Goal: Find specific page/section: Find specific page/section

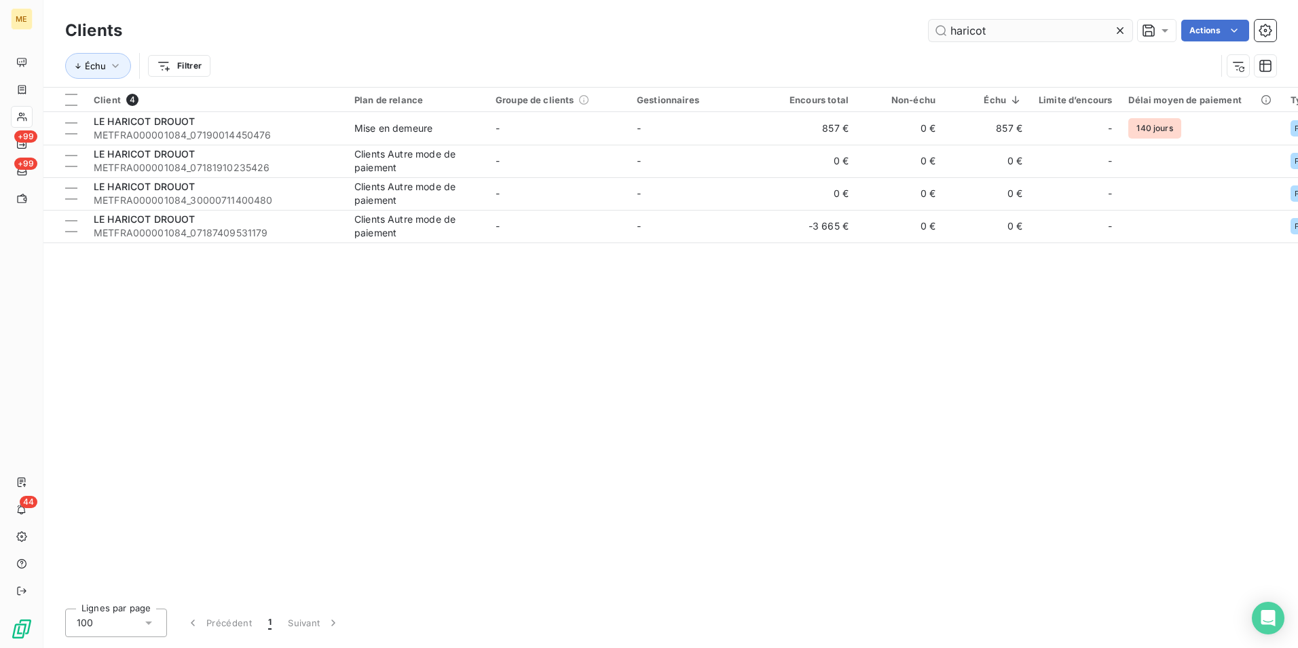
click at [1071, 31] on input "haricot" at bounding box center [1031, 31] width 204 height 22
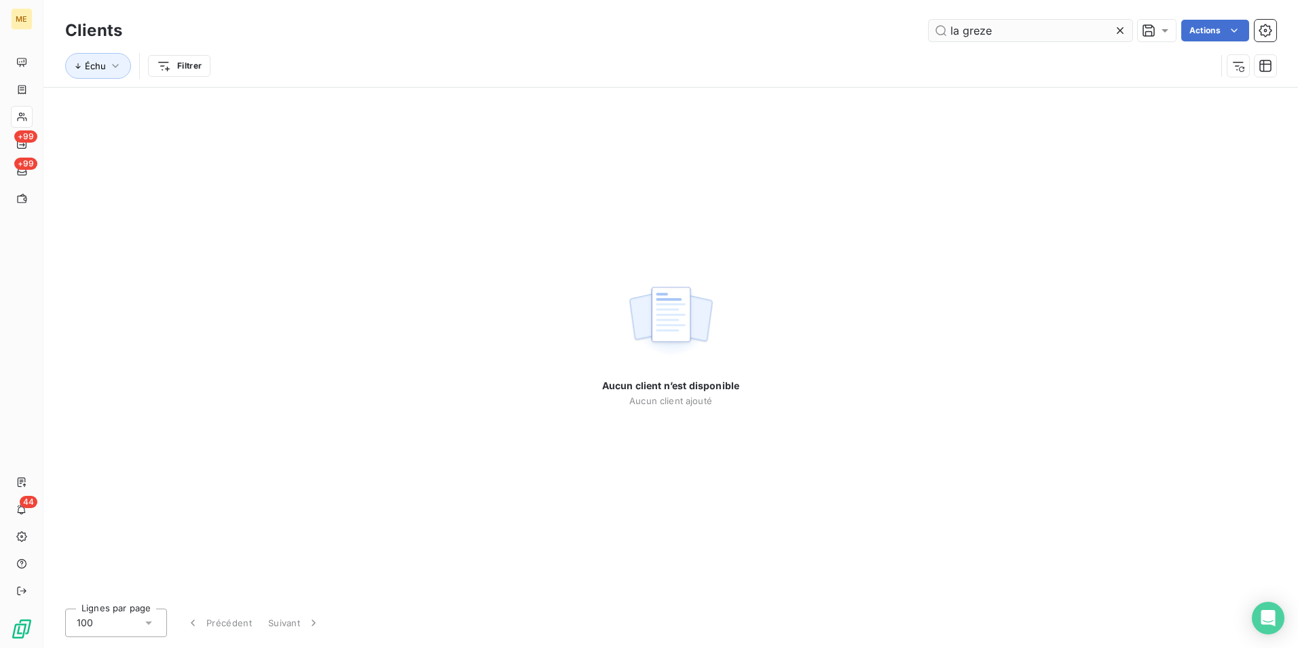
click at [962, 37] on input "la greze" at bounding box center [1031, 31] width 204 height 22
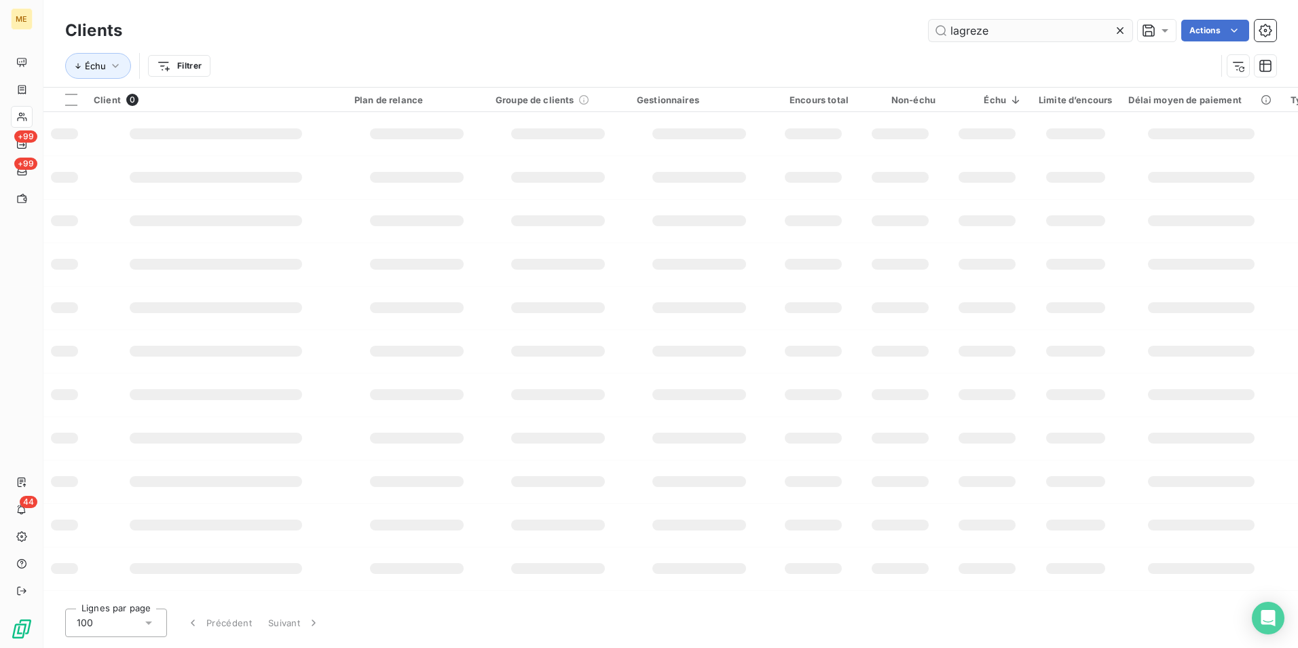
type input "lagreze"
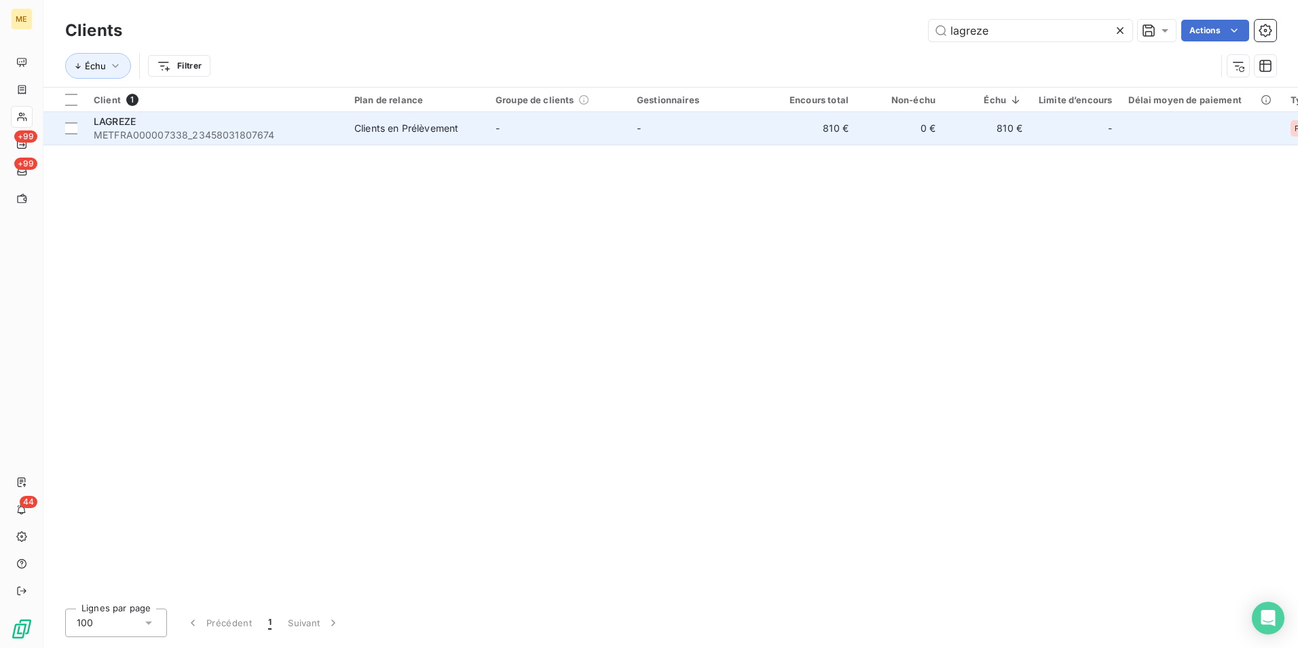
click at [324, 134] on span "METFRA000007338_23458031807674" at bounding box center [216, 135] width 244 height 14
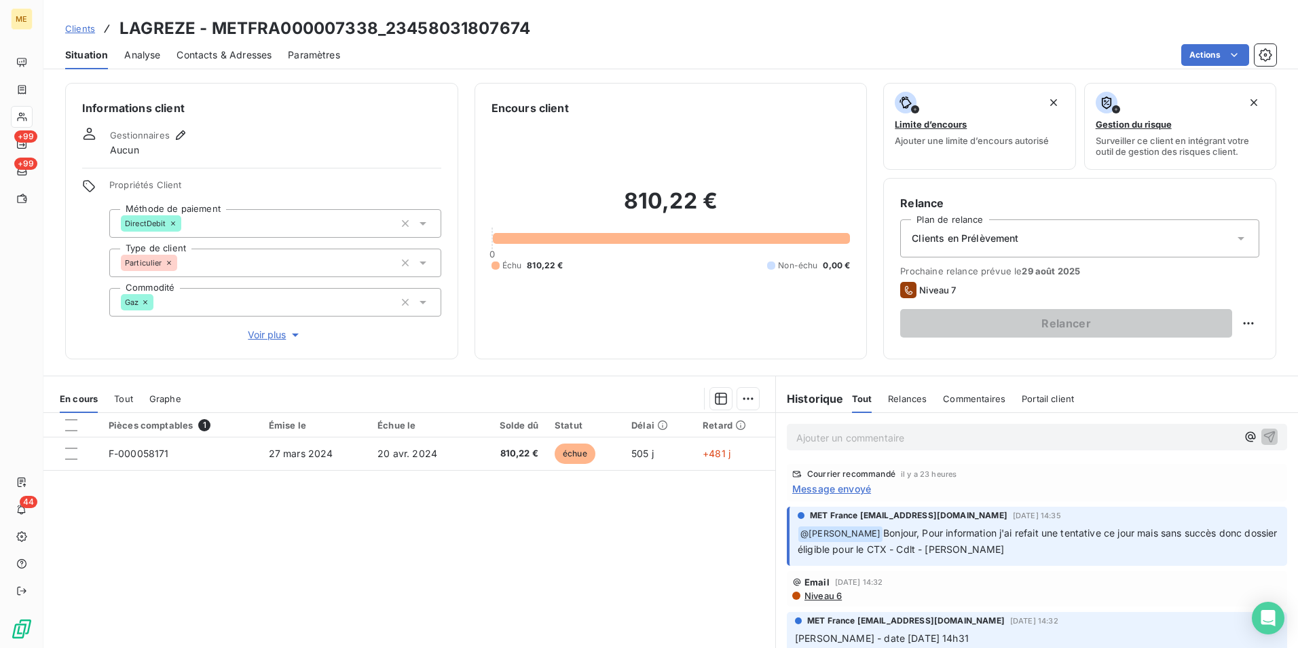
click at [854, 489] on span "Message envoyé" at bounding box center [831, 488] width 79 height 14
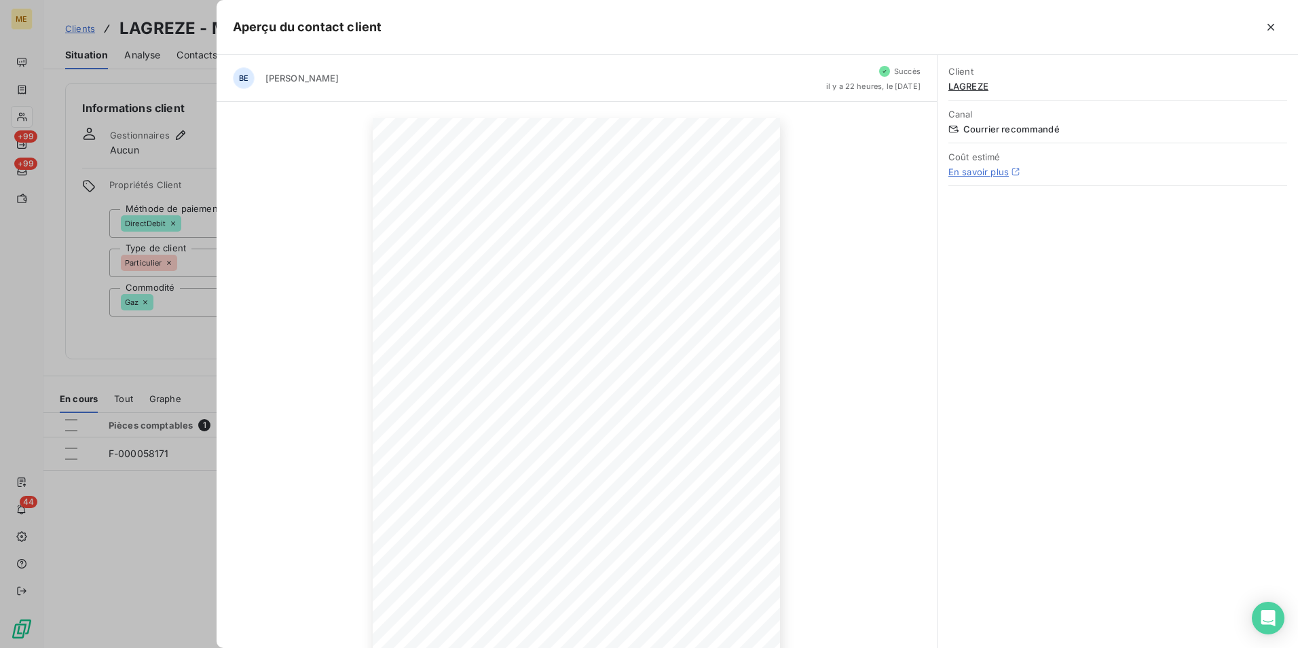
click at [151, 563] on div at bounding box center [649, 324] width 1298 height 648
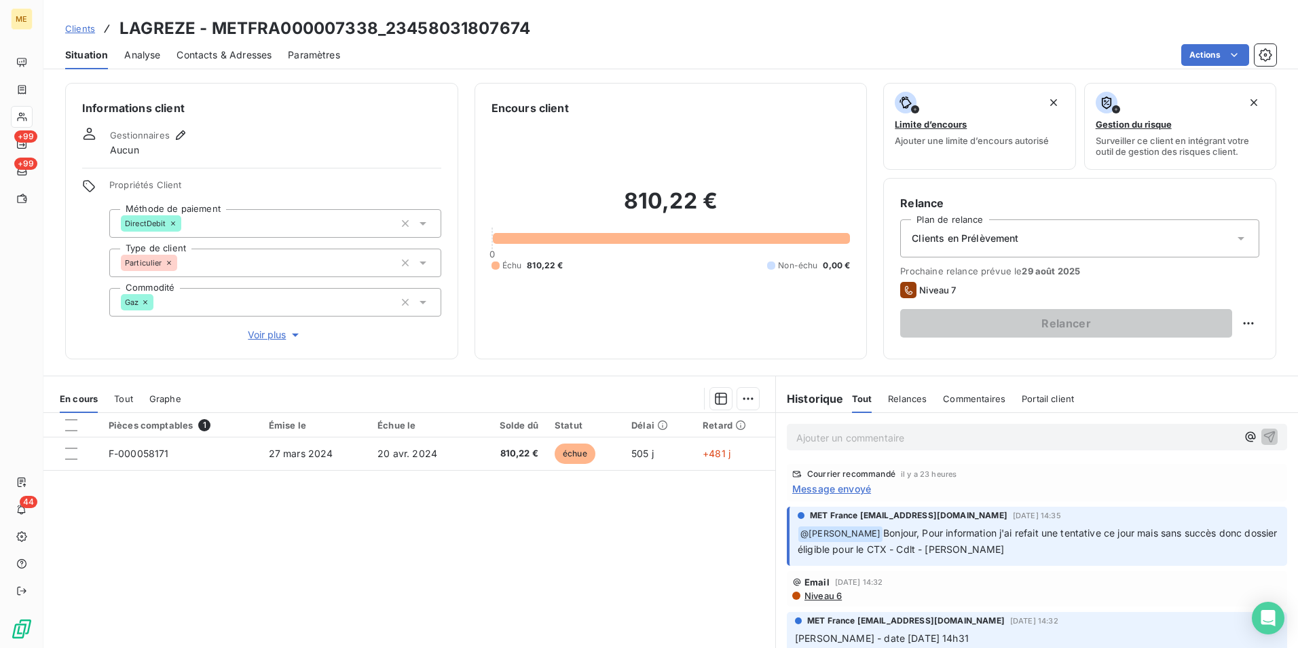
click at [265, 337] on span "Voir plus" at bounding box center [275, 335] width 54 height 14
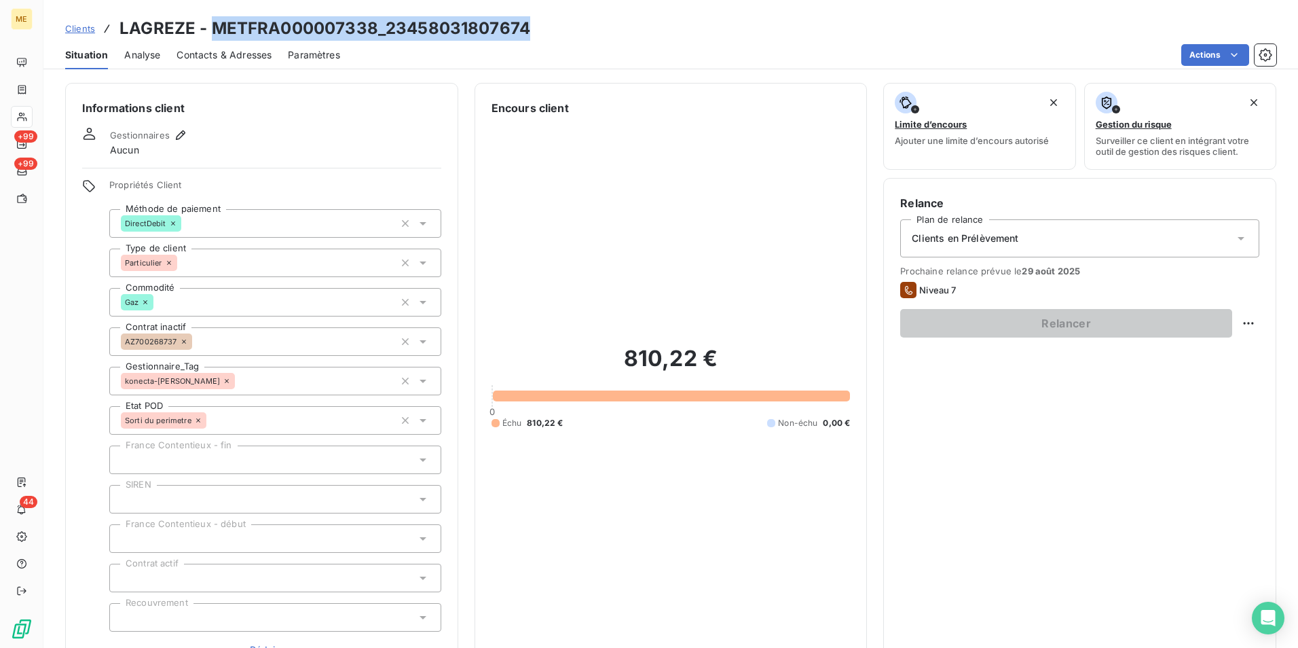
drag, startPoint x: 534, startPoint y: 26, endPoint x: 214, endPoint y: 23, distance: 320.5
click at [214, 23] on div "Clients LAGREZE - METFRA000007338_23458031807674" at bounding box center [670, 28] width 1255 height 24
copy h3 "METFRA000007338_23458031807674"
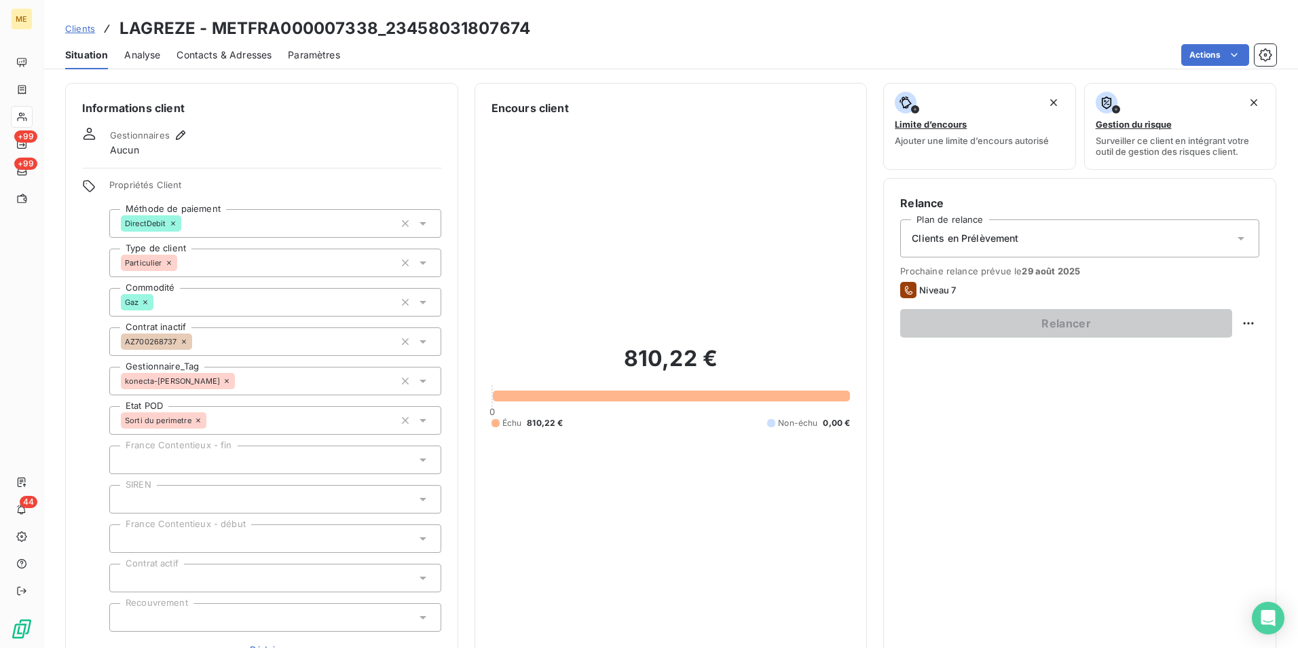
click at [597, 55] on div "Actions" at bounding box center [816, 55] width 920 height 22
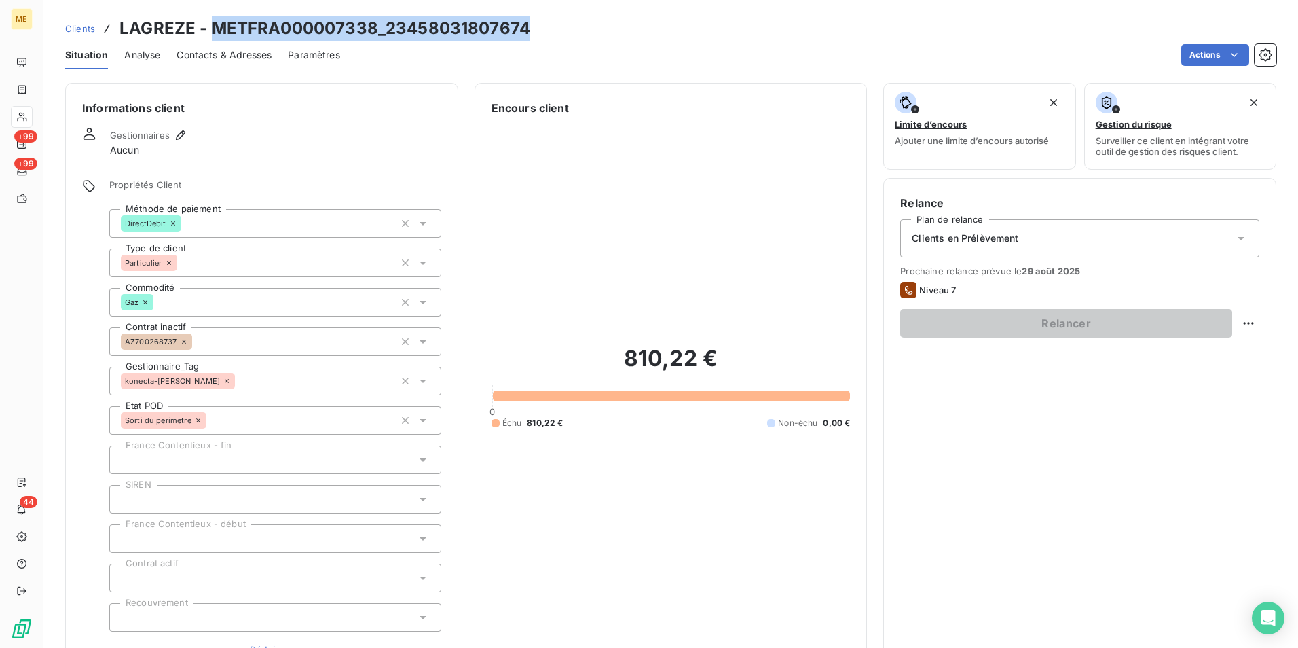
drag, startPoint x: 401, startPoint y: 26, endPoint x: 208, endPoint y: 22, distance: 192.2
click at [208, 22] on div "Clients LAGREZE - METFRA000007338_23458031807674" at bounding box center [670, 28] width 1255 height 24
copy h3 "METFRA000007338_23458031807674"
click at [561, 20] on div "Clients LAGREZE - METFRA000007338_23458031807674" at bounding box center [670, 28] width 1255 height 24
drag, startPoint x: 504, startPoint y: 32, endPoint x: 211, endPoint y: 29, distance: 293.3
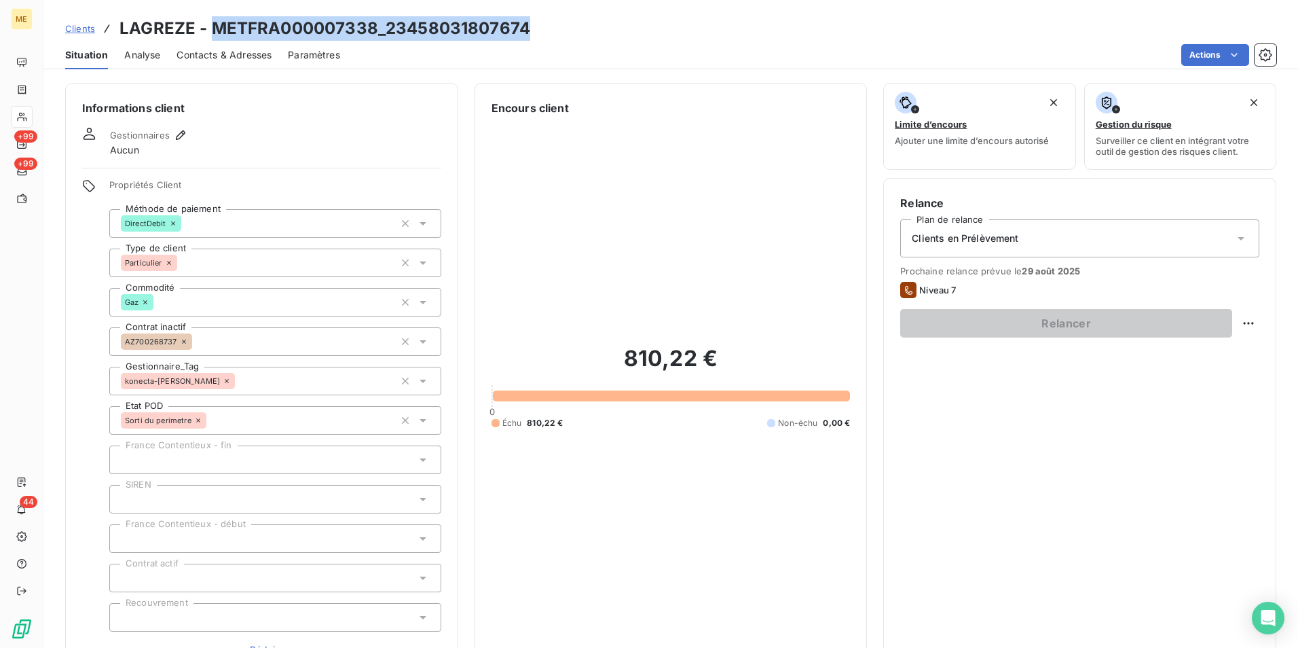
click at [211, 29] on div "Clients LAGREZE - METFRA000007338_23458031807674" at bounding box center [670, 28] width 1255 height 24
copy h3 "METFRA000007338_23458031807674"
